Goal: Transaction & Acquisition: Purchase product/service

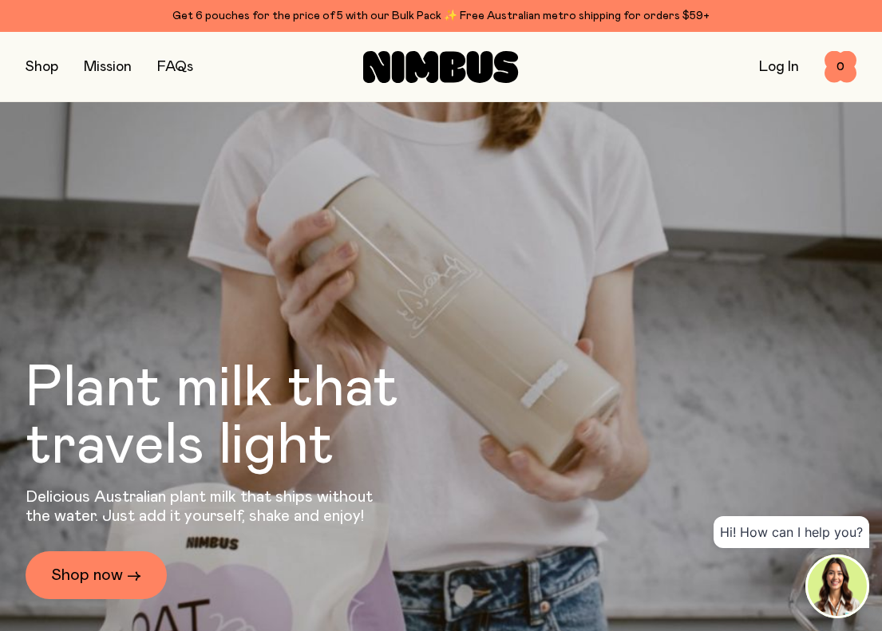
click at [43, 70] on button "button" at bounding box center [42, 67] width 33 height 22
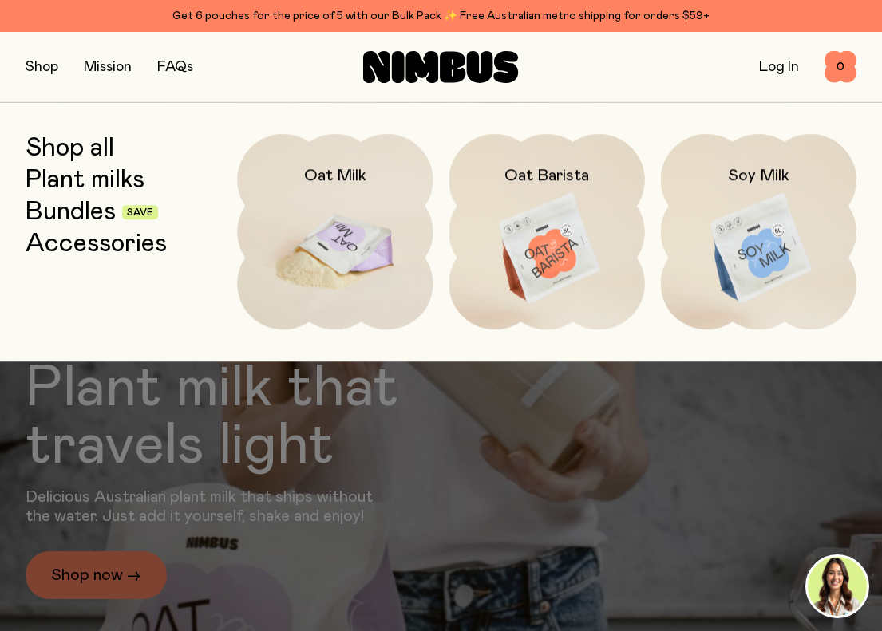
click at [306, 227] on img at bounding box center [334, 249] width 195 height 230
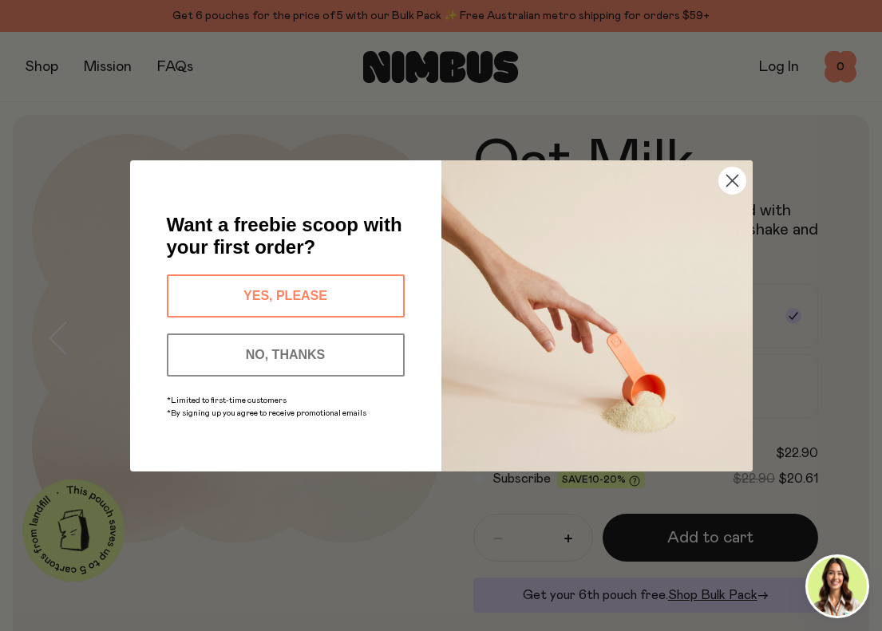
click at [331, 294] on button "YES, PLEASE" at bounding box center [286, 295] width 238 height 43
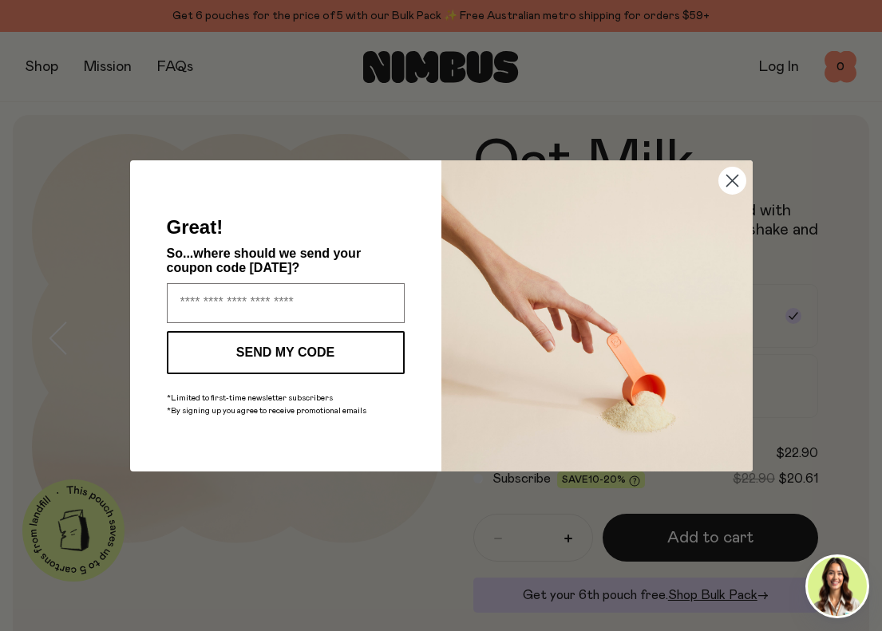
click at [733, 187] on circle "Close dialog" at bounding box center [731, 180] width 26 height 26
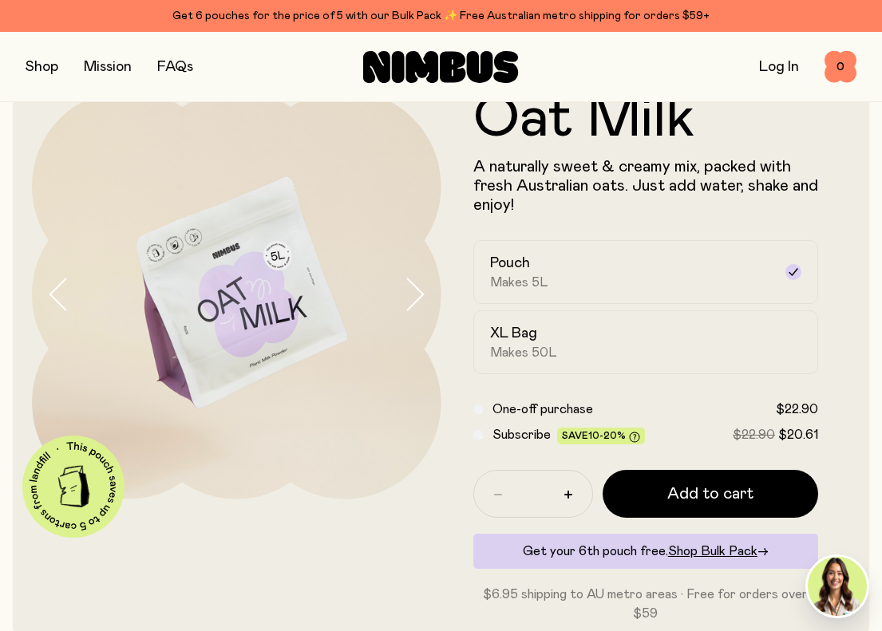
scroll to position [43, 0]
click at [503, 347] on span "Makes 50L" at bounding box center [523, 353] width 67 height 16
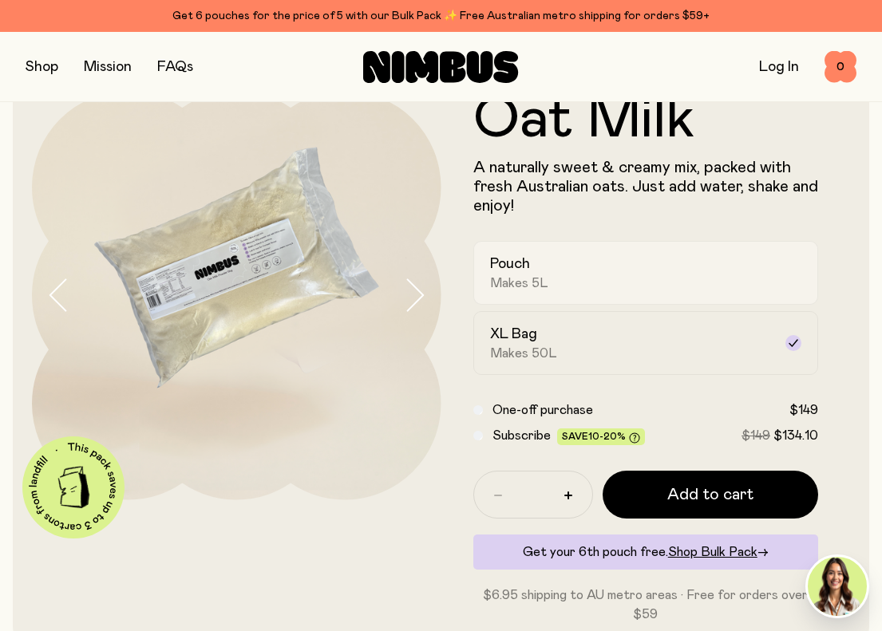
click at [504, 269] on h2 "Pouch" at bounding box center [510, 264] width 40 height 19
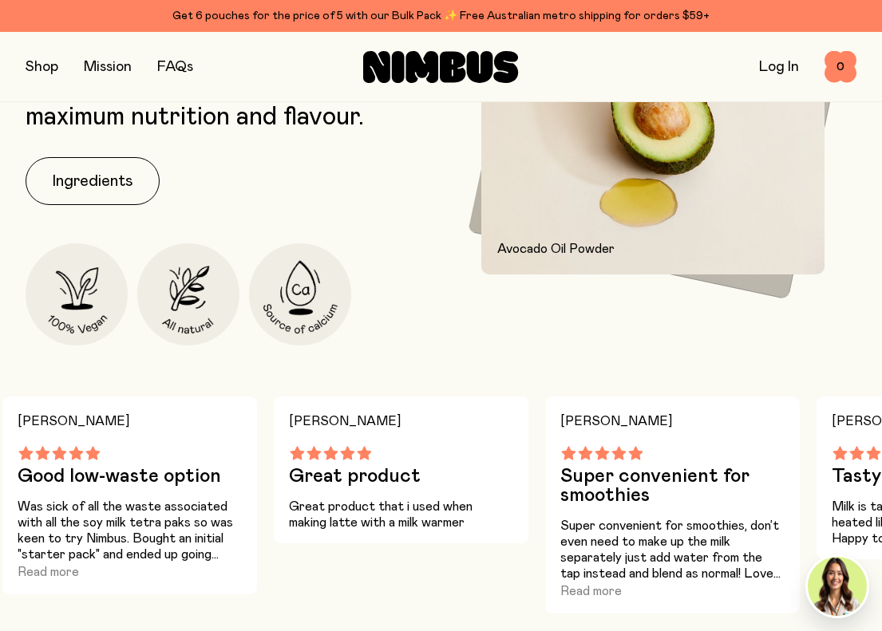
scroll to position [614, 0]
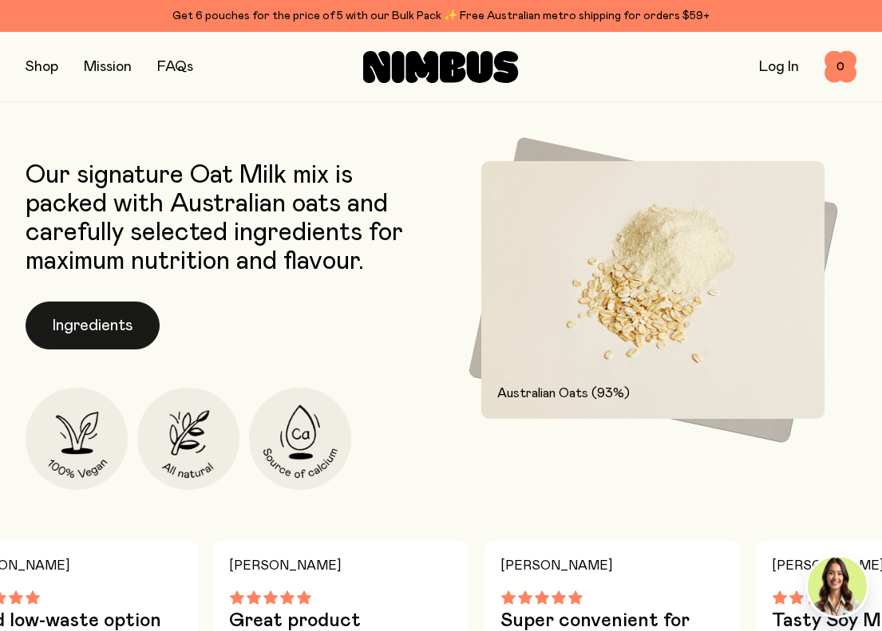
click at [95, 306] on button "Ingredients" at bounding box center [93, 326] width 134 height 48
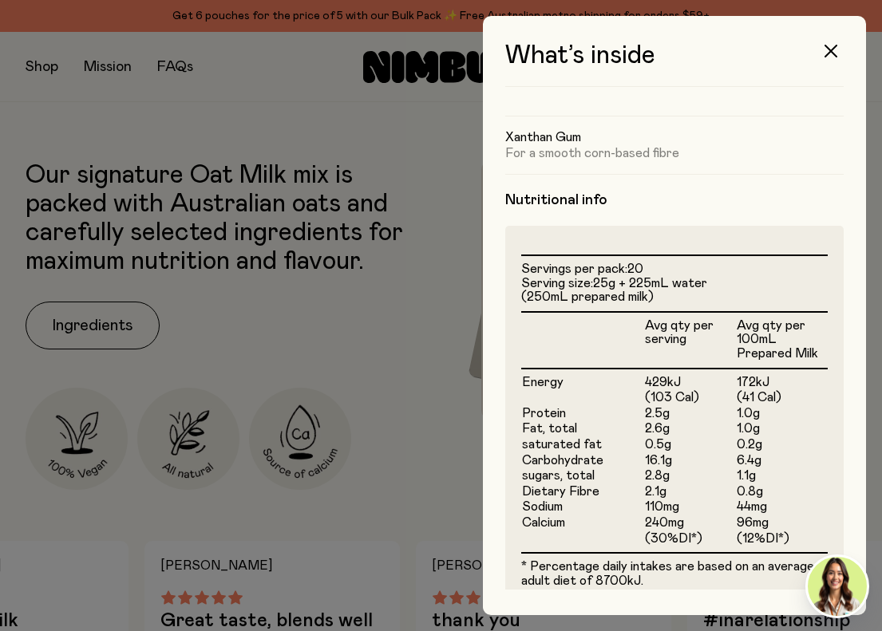
scroll to position [416, 0]
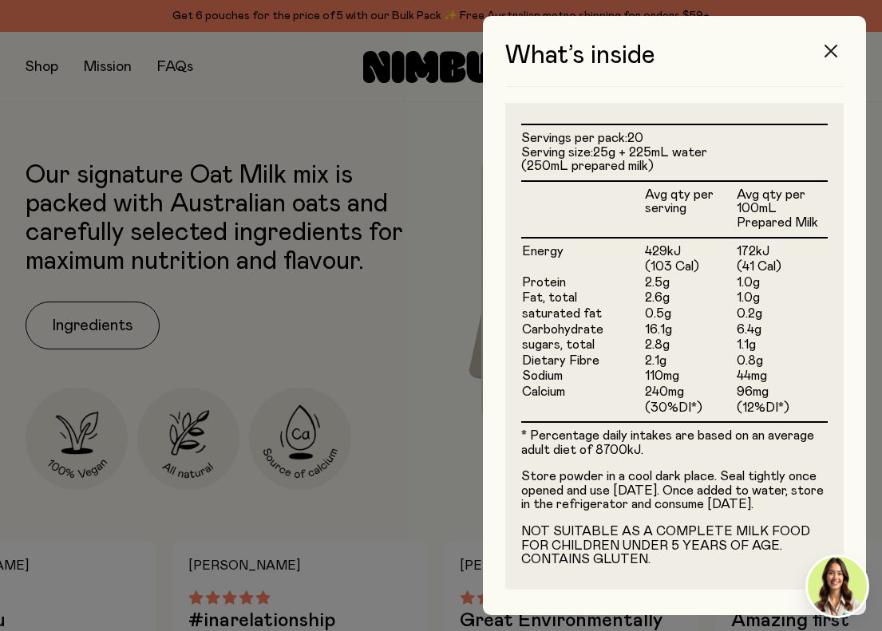
click at [823, 54] on button "button" at bounding box center [830, 51] width 38 height 38
